Goal: Information Seeking & Learning: Learn about a topic

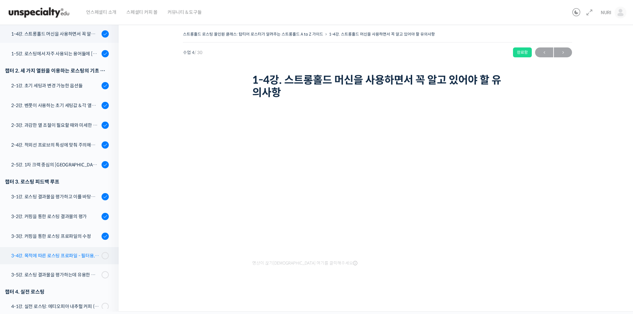
click at [56, 256] on div "3-4강. 목적에 따른 로스팅 프로파일 - 필터용, 에스프레소용" at bounding box center [55, 255] width 88 height 7
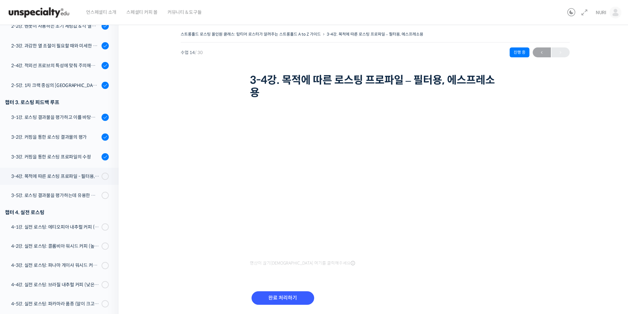
scroll to position [388, 0]
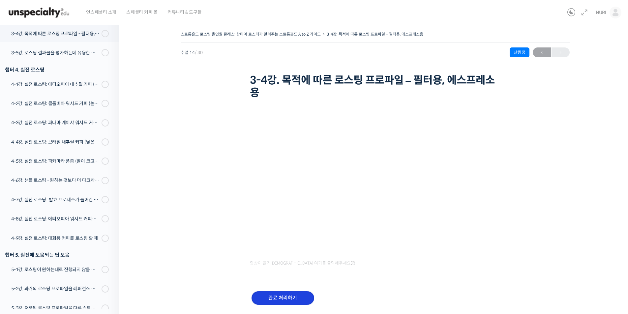
click at [290, 294] on input "완료 처리하기" at bounding box center [282, 298] width 63 height 14
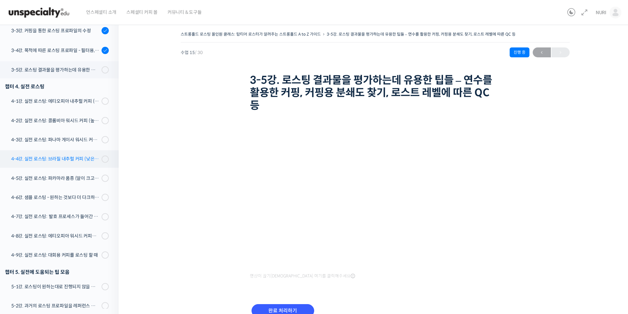
scroll to position [342, 0]
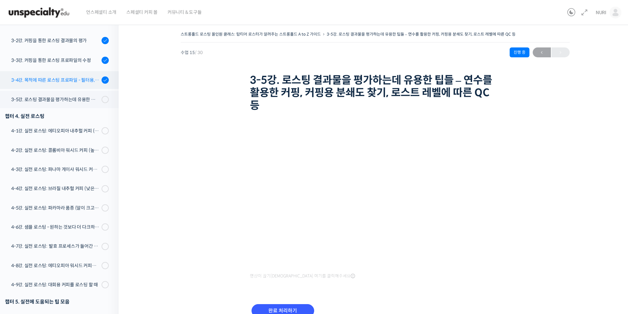
click at [77, 77] on div "3-4강. 목적에 따른 로스팅 프로파일 - 필터용, 에스프레소용" at bounding box center [55, 79] width 88 height 7
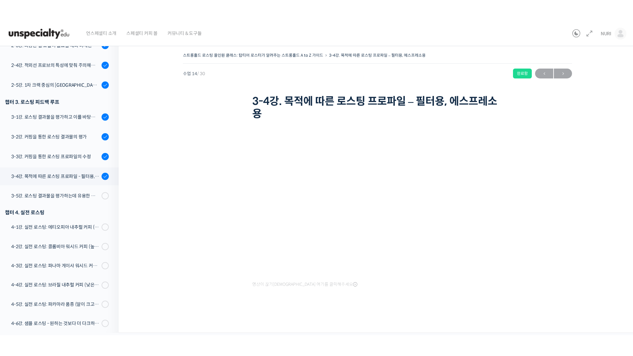
scroll to position [388, 0]
